Goal: Task Accomplishment & Management: Manage account settings

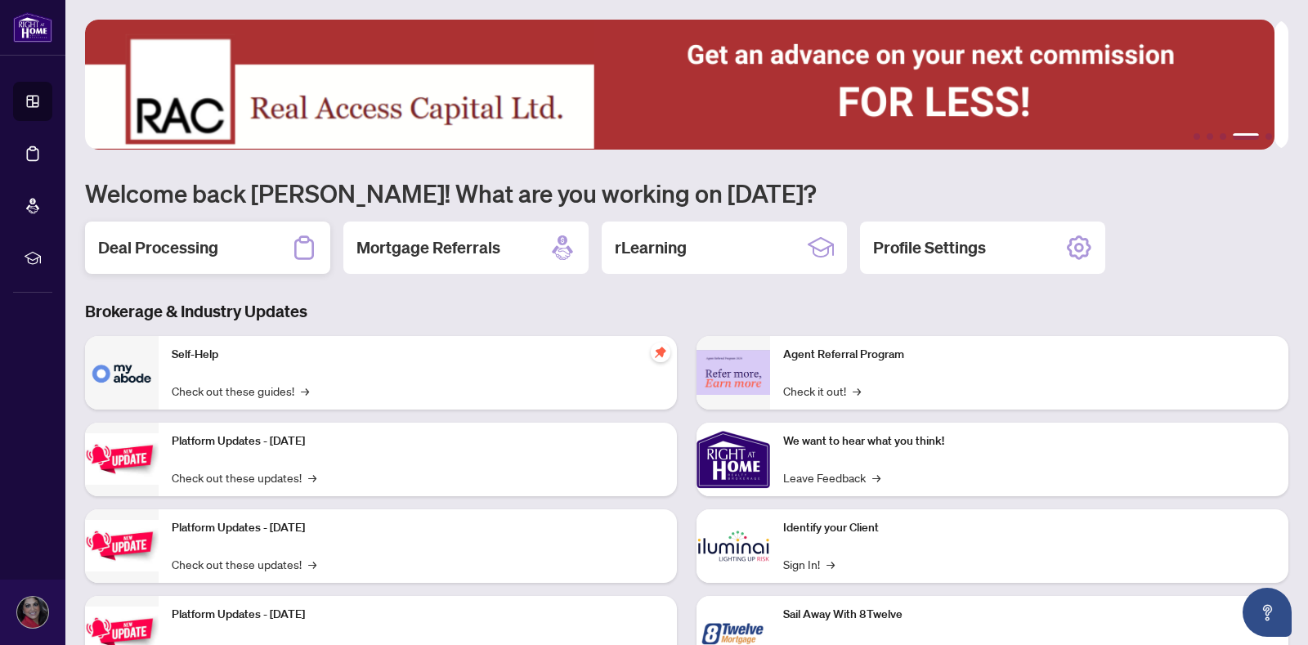
click at [232, 244] on div "Deal Processing" at bounding box center [207, 248] width 245 height 52
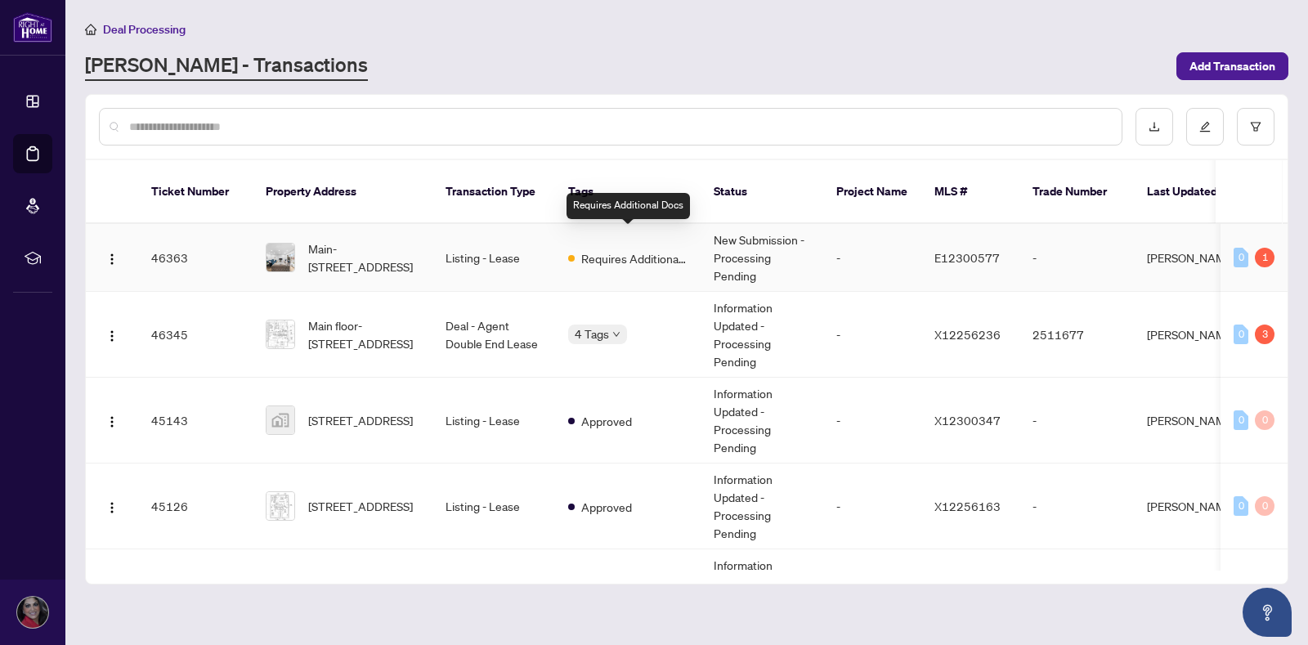
click at [610, 249] on span "Requires Additional Docs" at bounding box center [634, 258] width 106 height 18
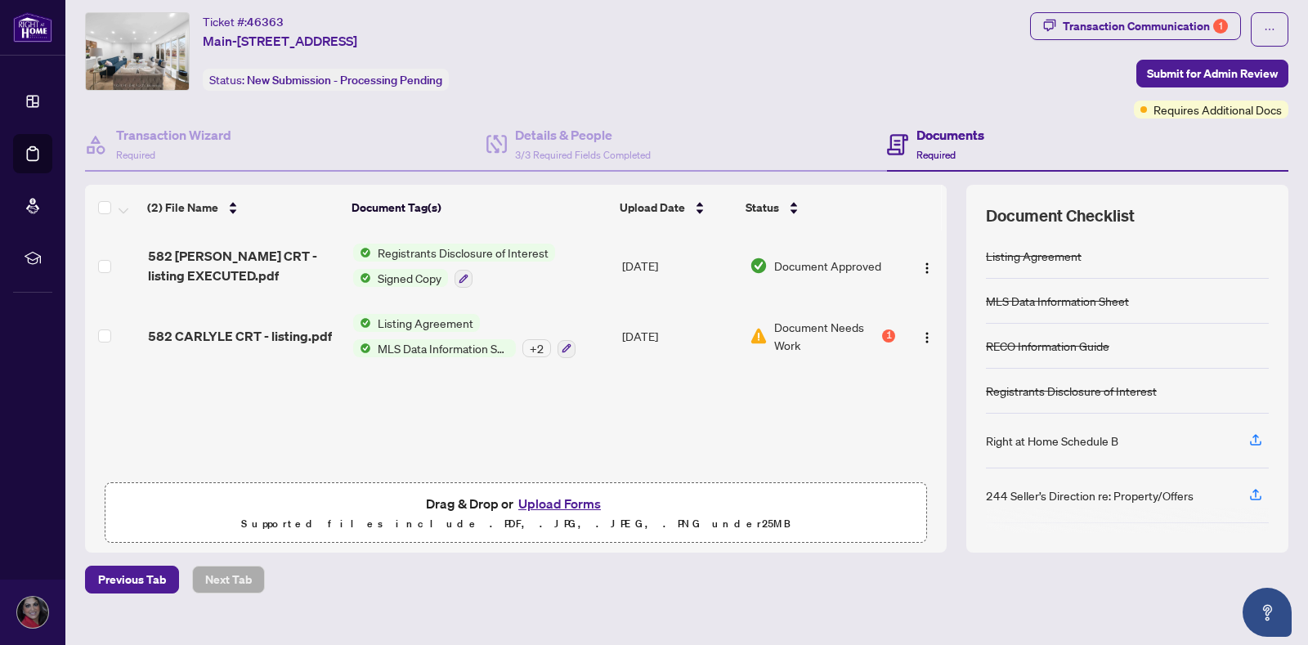
scroll to position [64, 0]
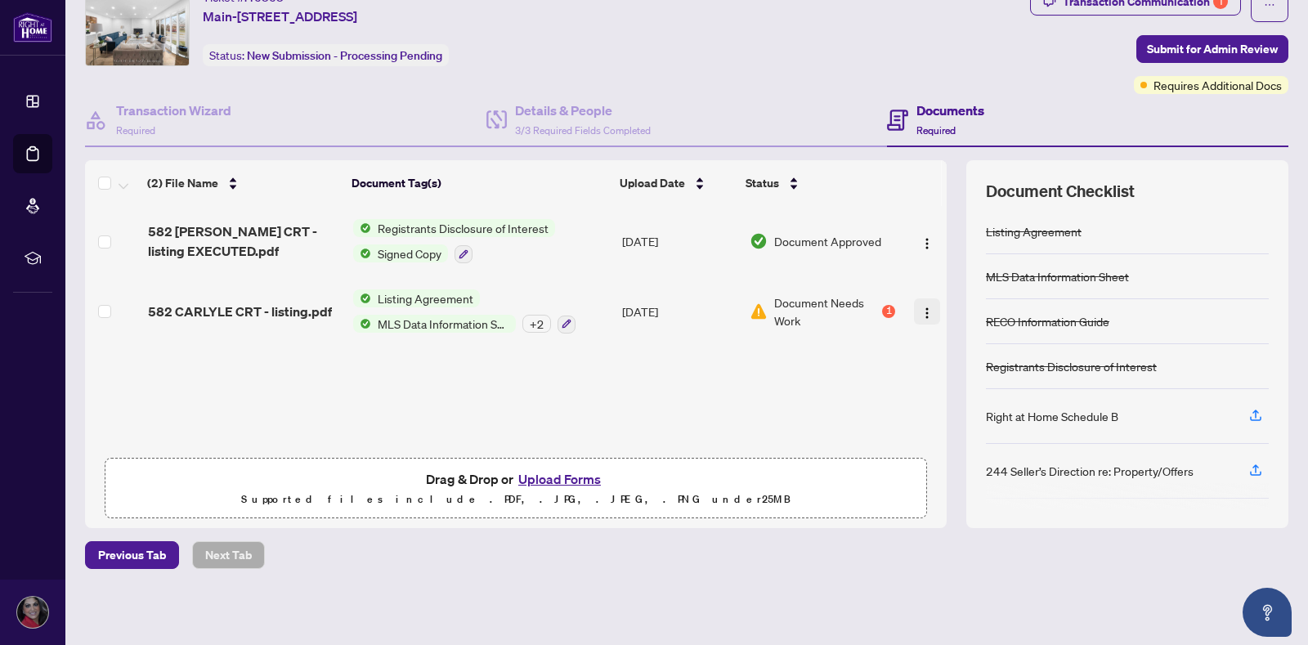
click at [921, 316] on img "button" at bounding box center [927, 313] width 13 height 13
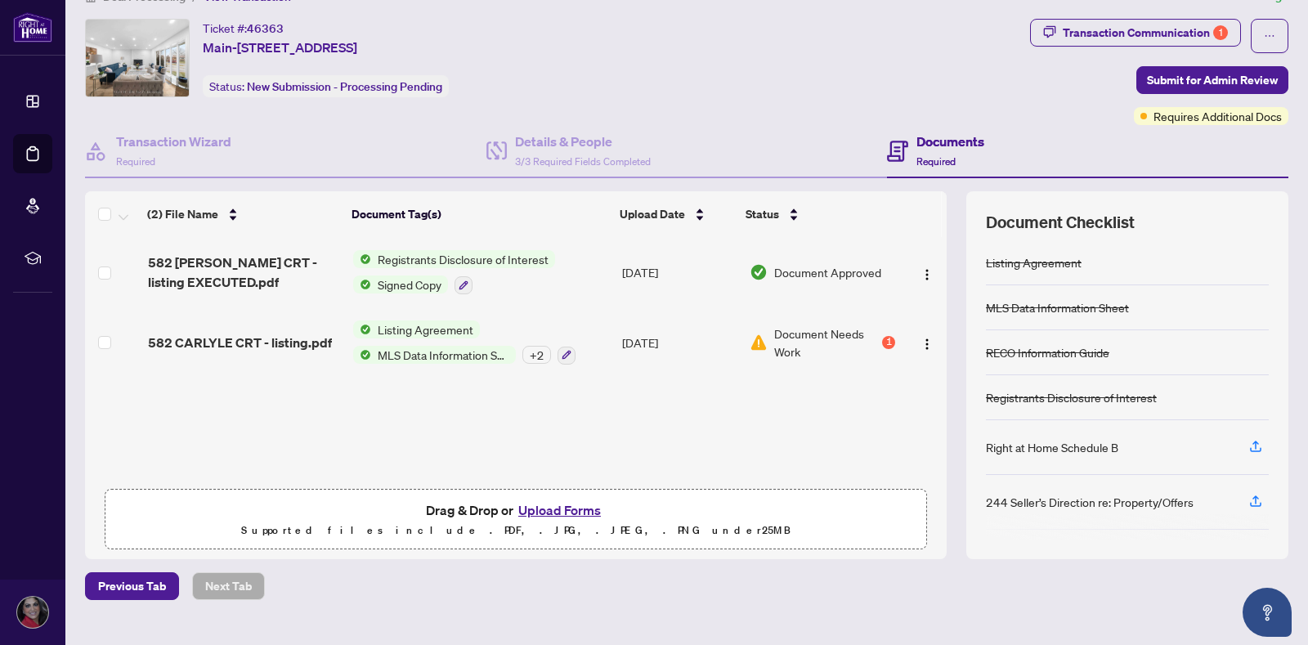
scroll to position [0, 0]
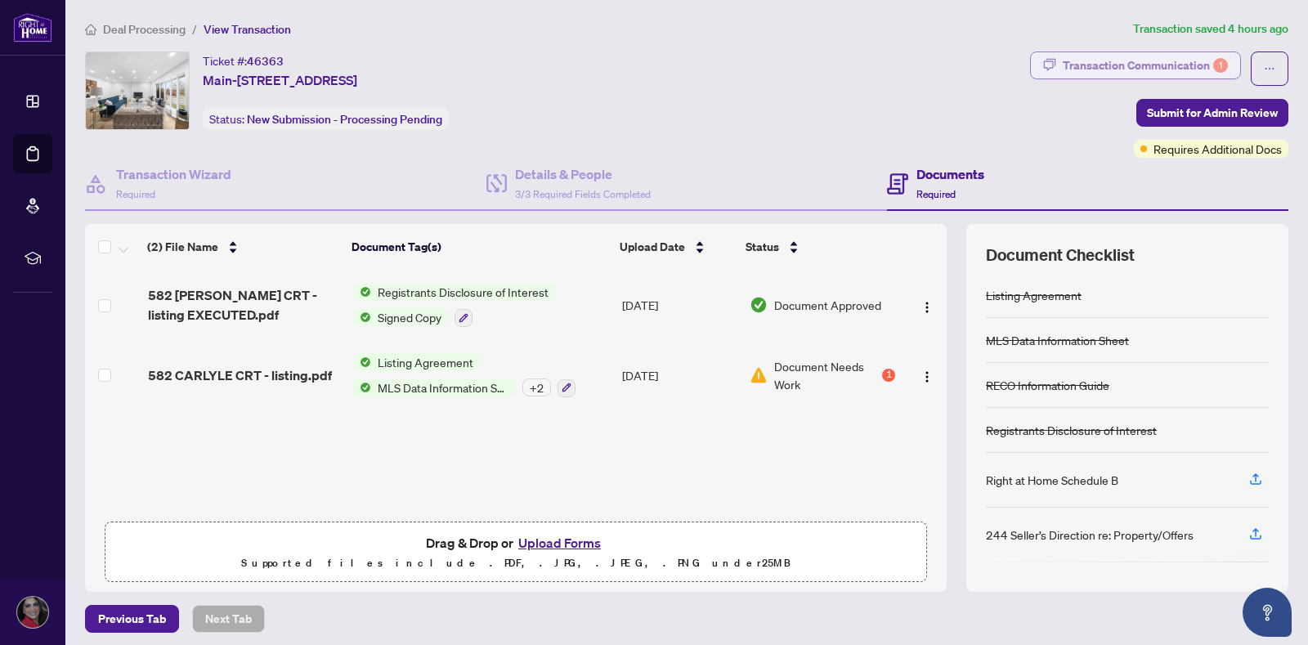
click at [1091, 68] on div "Transaction Communication 1" at bounding box center [1145, 65] width 165 height 26
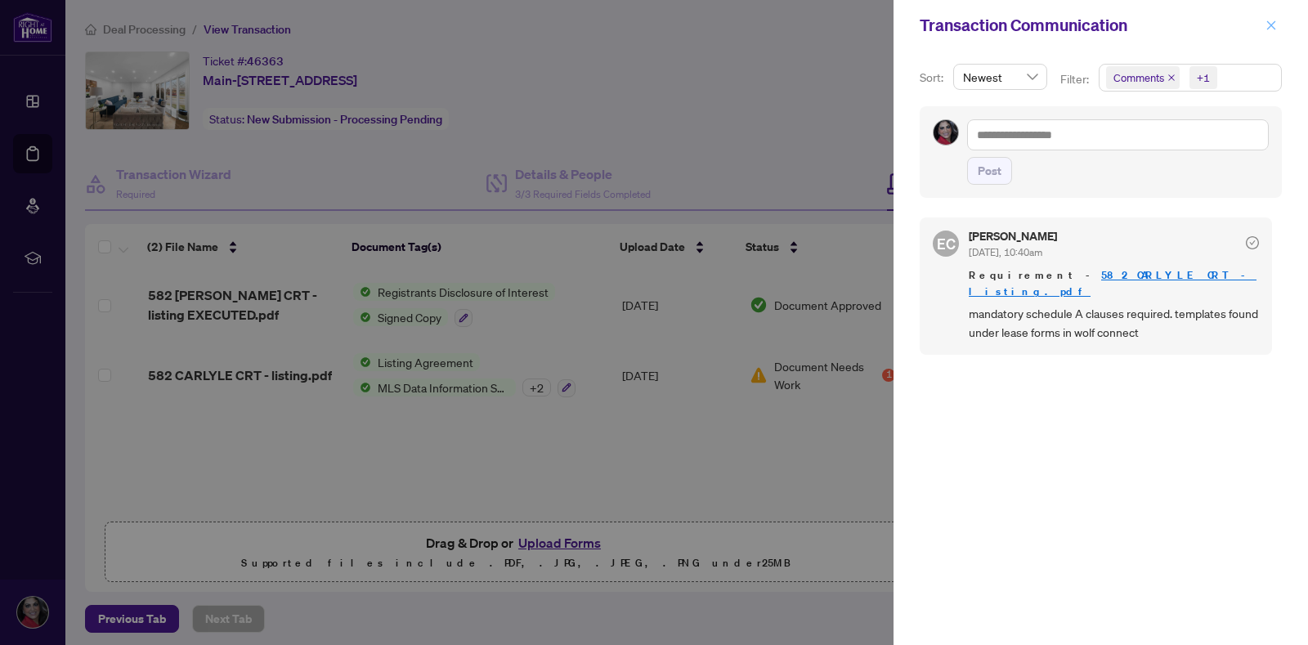
click at [1270, 28] on icon "close" at bounding box center [1271, 24] width 9 height 9
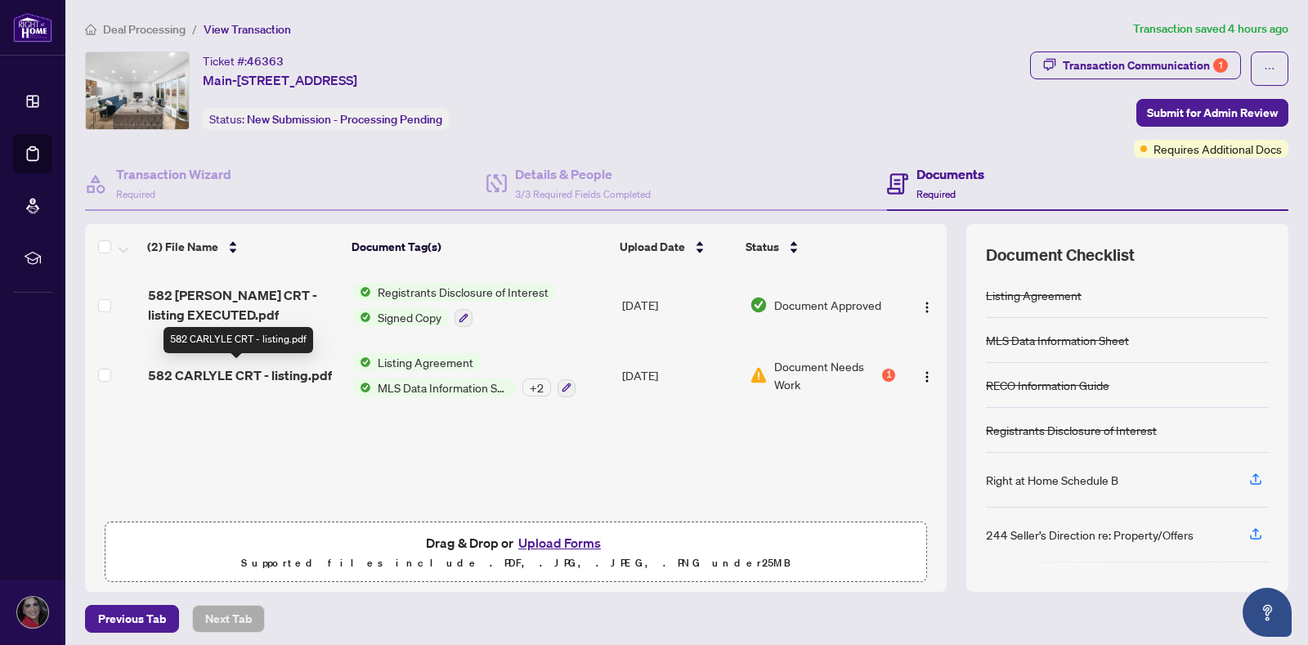
scroll to position [1, 0]
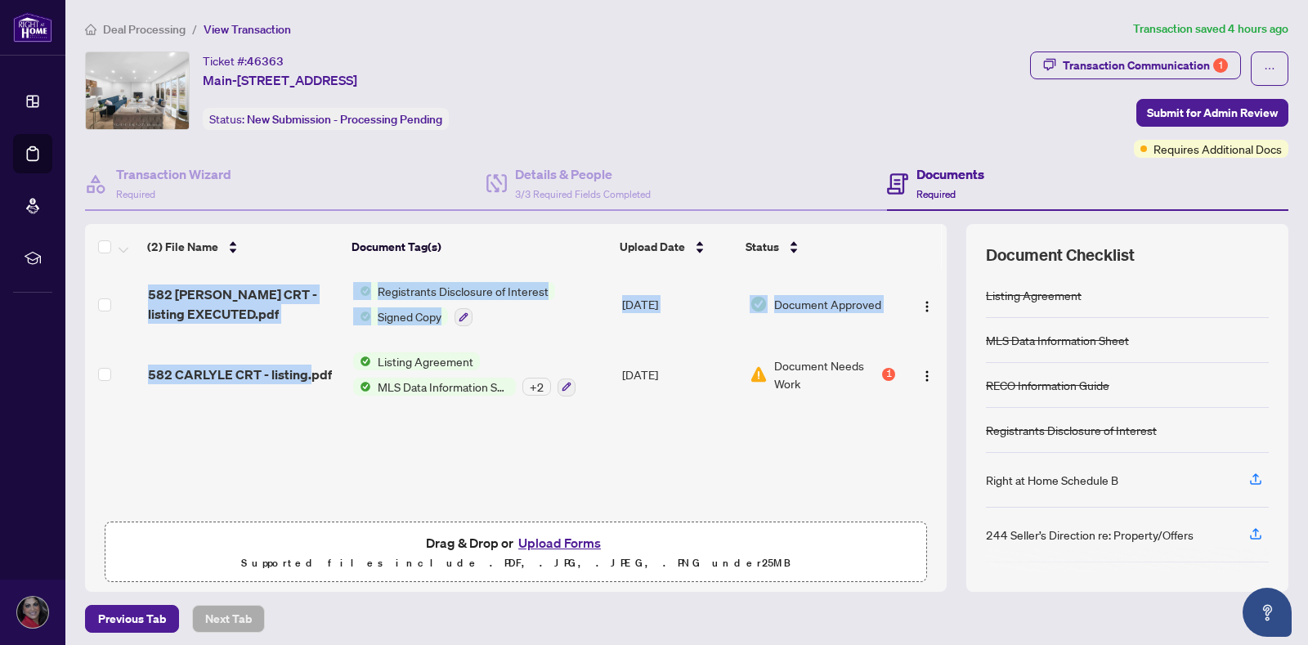
drag, startPoint x: 310, startPoint y: 370, endPoint x: 297, endPoint y: 422, distance: 53.1
click at [297, 422] on div "(2) File Name Document Tag(s) Upload Date Status [STREET_ADDRESS] - listing EXE…" at bounding box center [516, 408] width 862 height 368
click at [296, 422] on div "(2) File Name Document Tag(s) Upload Date Status [STREET_ADDRESS] - listing EXE…" at bounding box center [516, 408] width 862 height 368
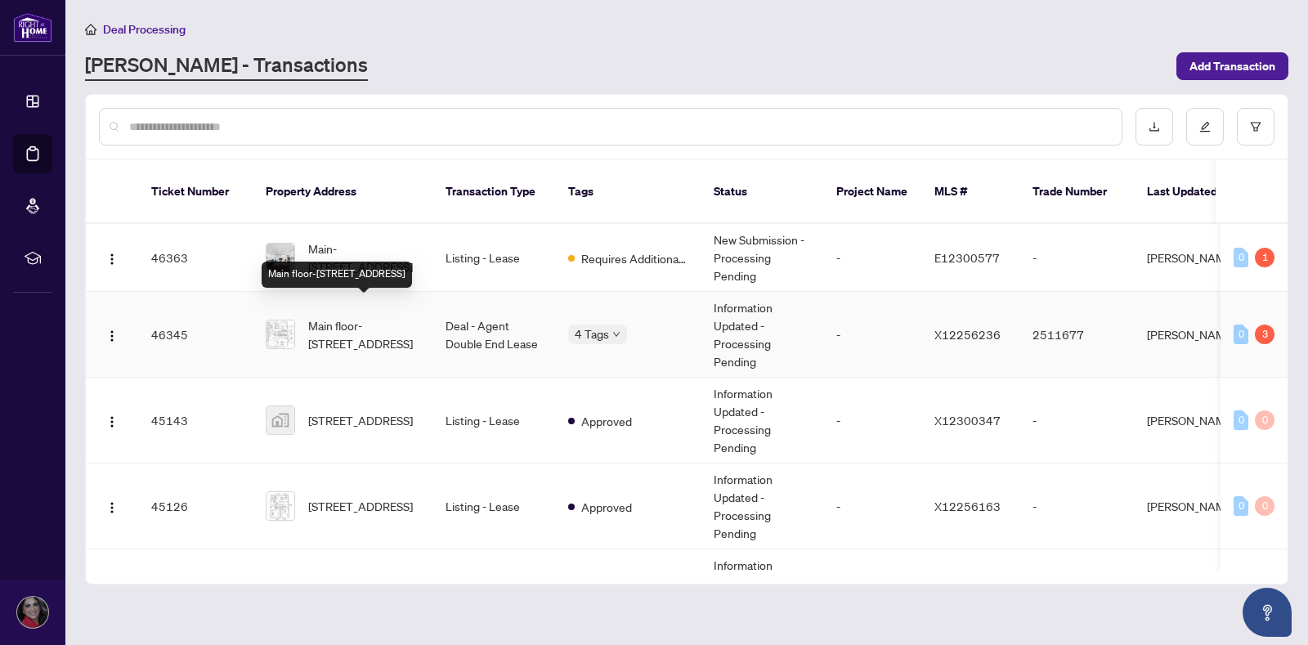
click at [350, 329] on span "Main floor-[STREET_ADDRESS]" at bounding box center [363, 334] width 111 height 36
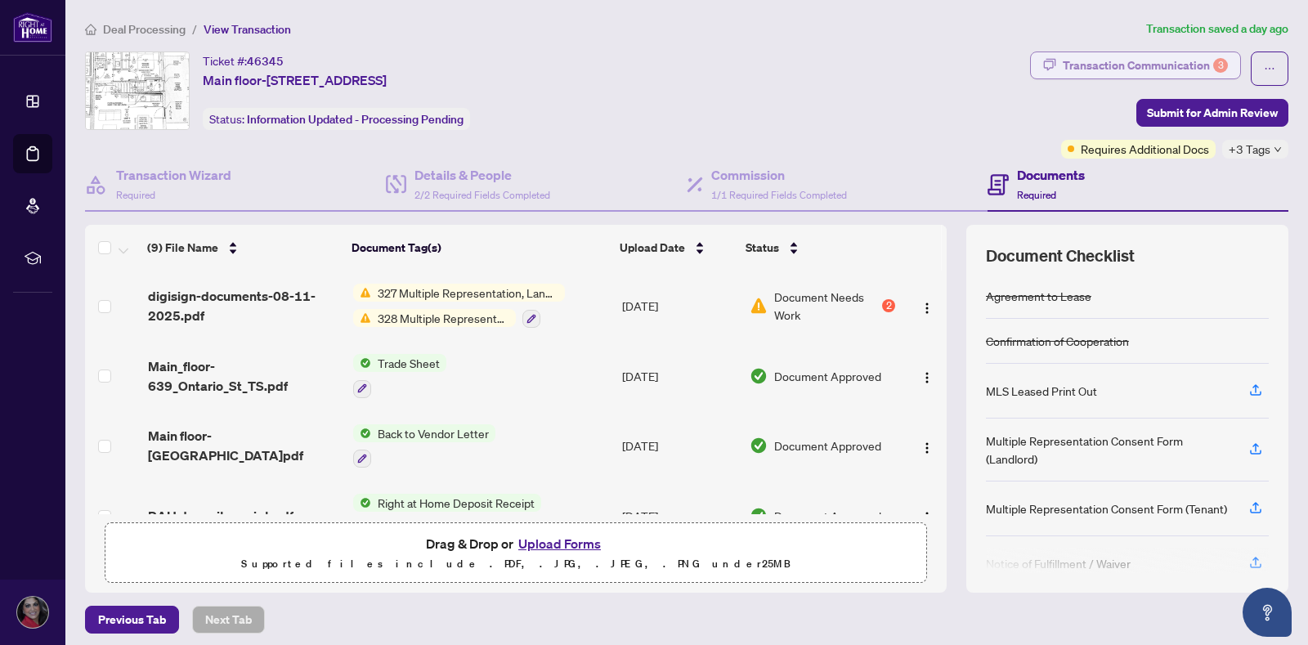
click at [1183, 64] on div "Transaction Communication 3" at bounding box center [1145, 65] width 165 height 26
